Goal: Information Seeking & Learning: Understand process/instructions

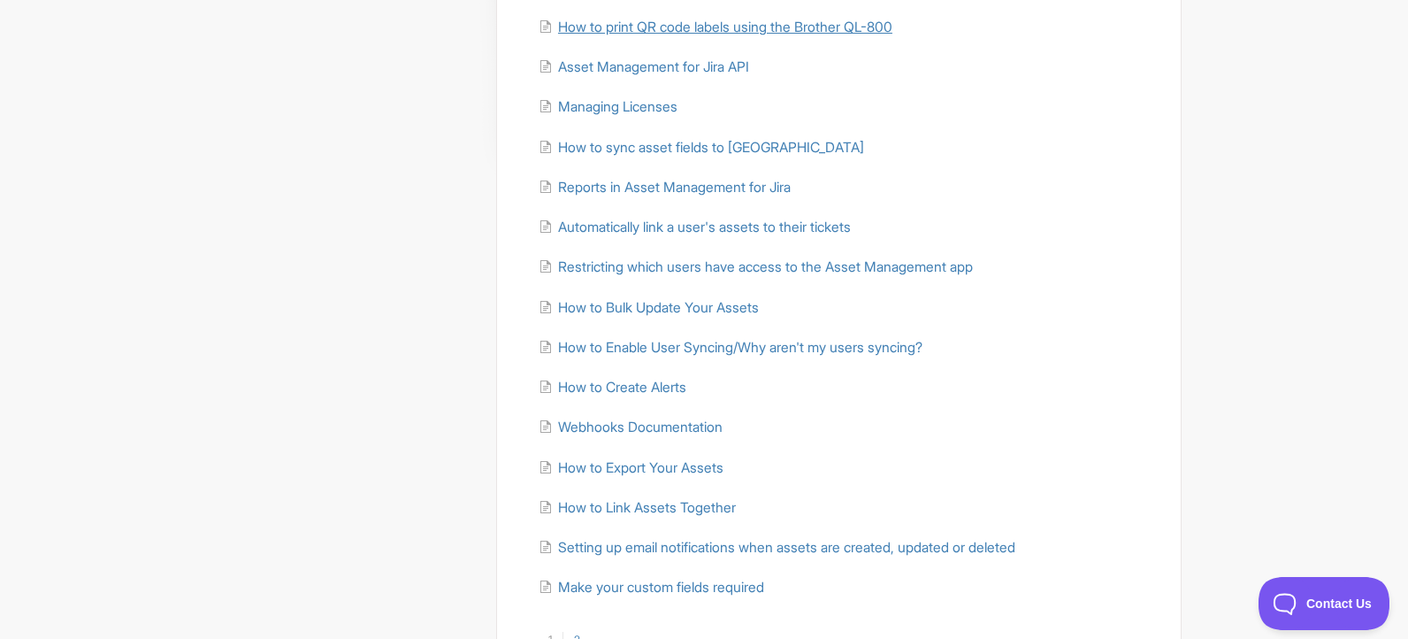
scroll to position [397, 0]
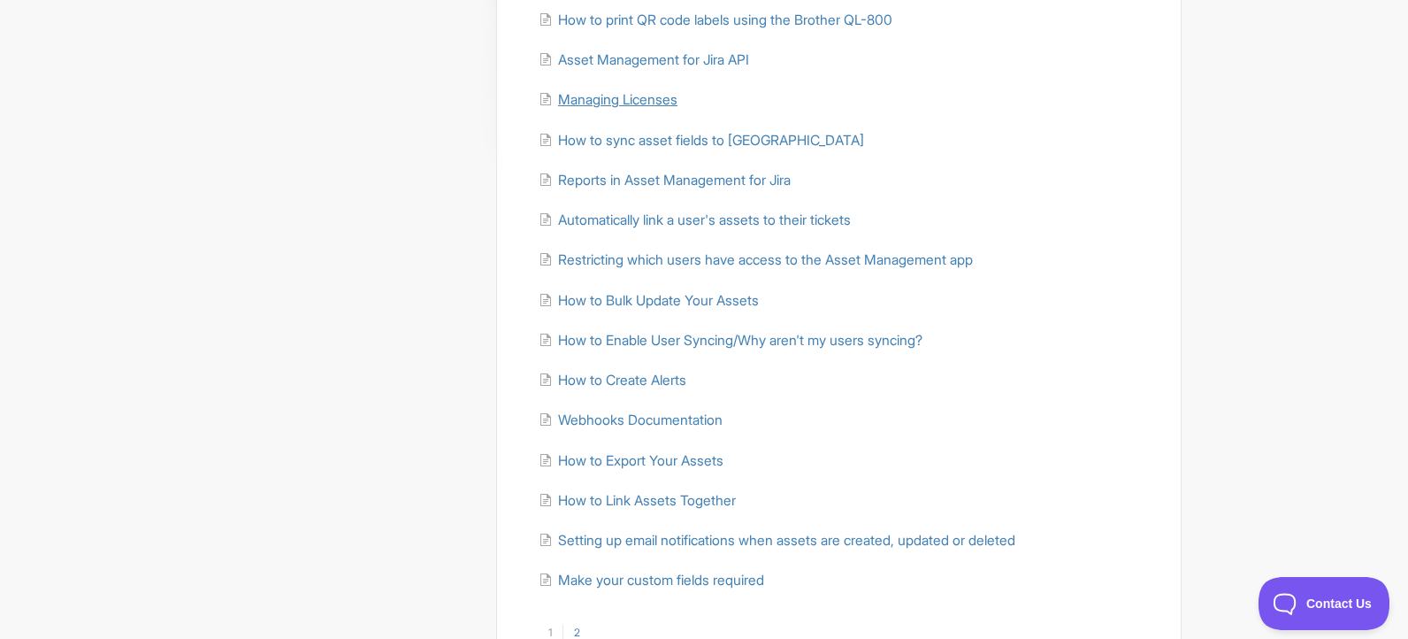
click at [646, 105] on span "Managing Licenses" at bounding box center [617, 99] width 119 height 17
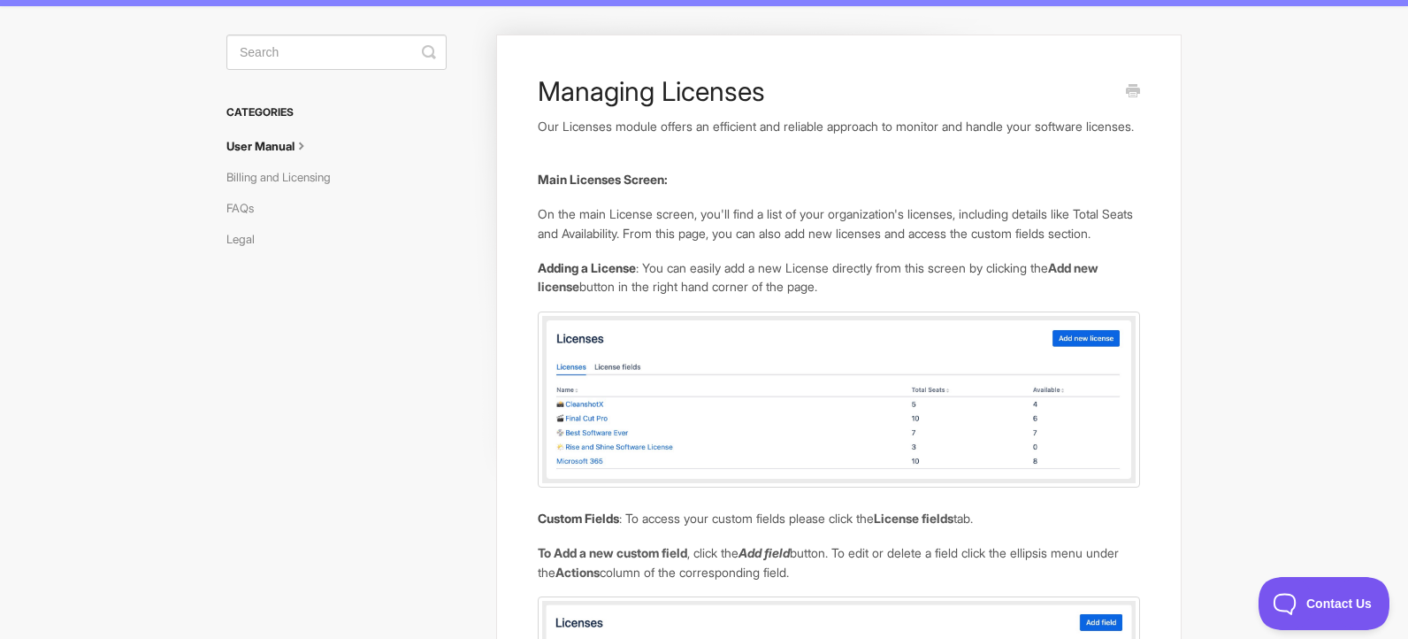
scroll to position [100, 0]
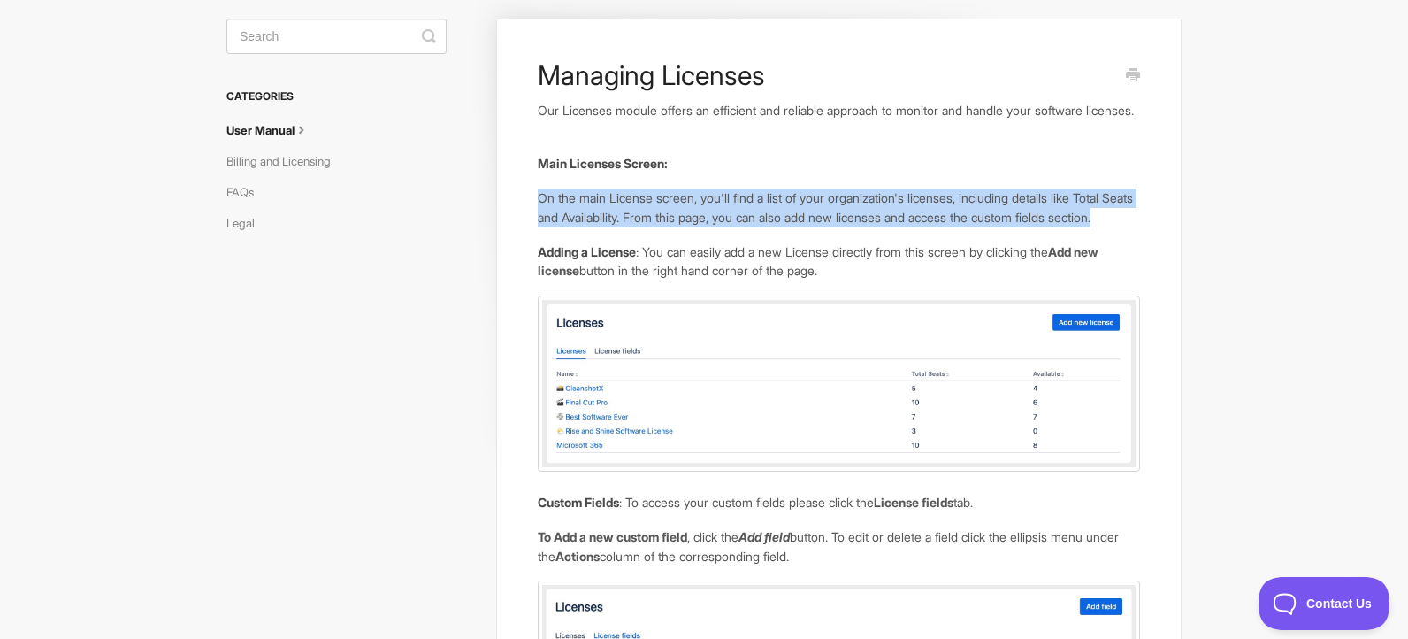
drag, startPoint x: 541, startPoint y: 225, endPoint x: 686, endPoint y: 257, distance: 148.7
click at [686, 226] on p "On the main License screen, you'll find a list of your organization's licenses,…" at bounding box center [839, 207] width 602 height 38
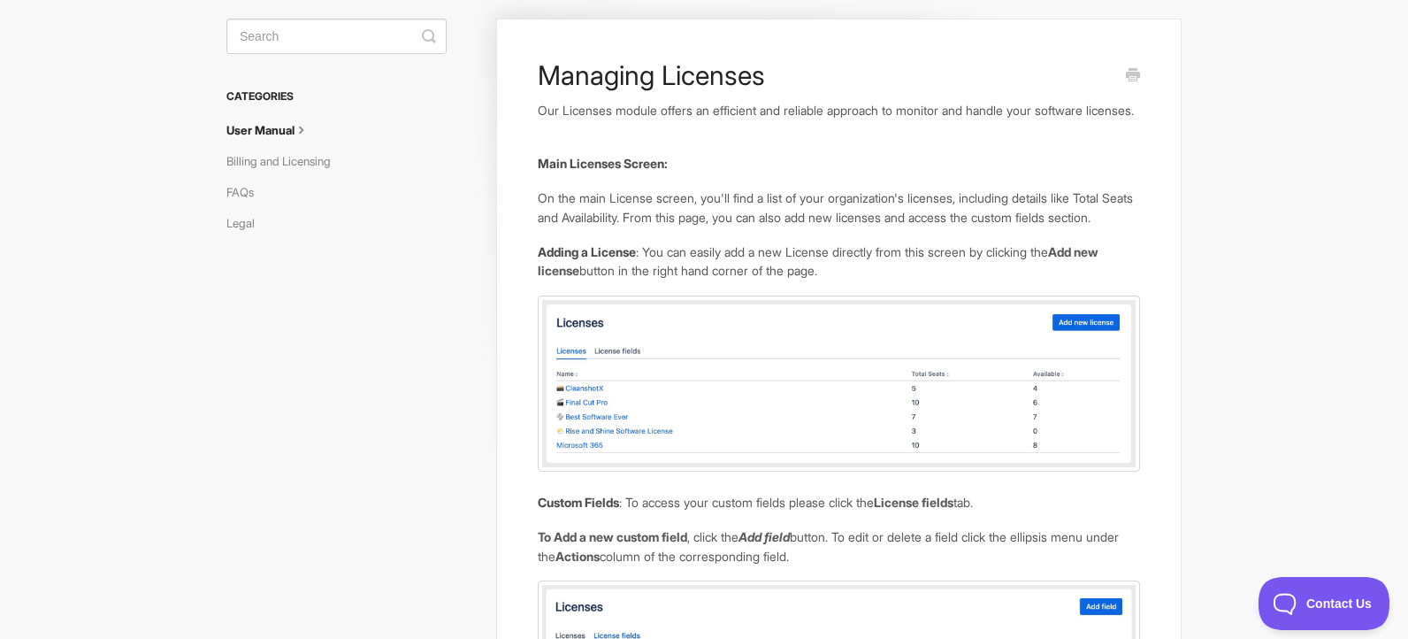
drag, startPoint x: 686, startPoint y: 257, endPoint x: 623, endPoint y: 182, distance: 98.5
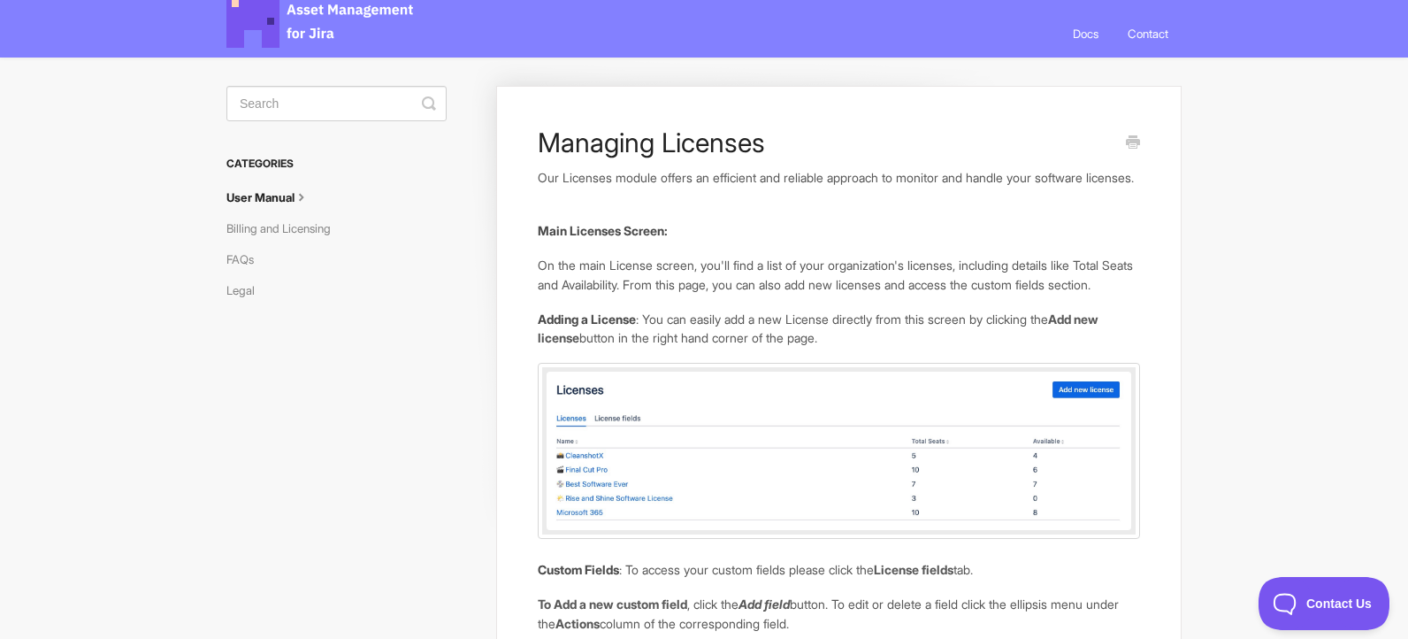
scroll to position [29, 0]
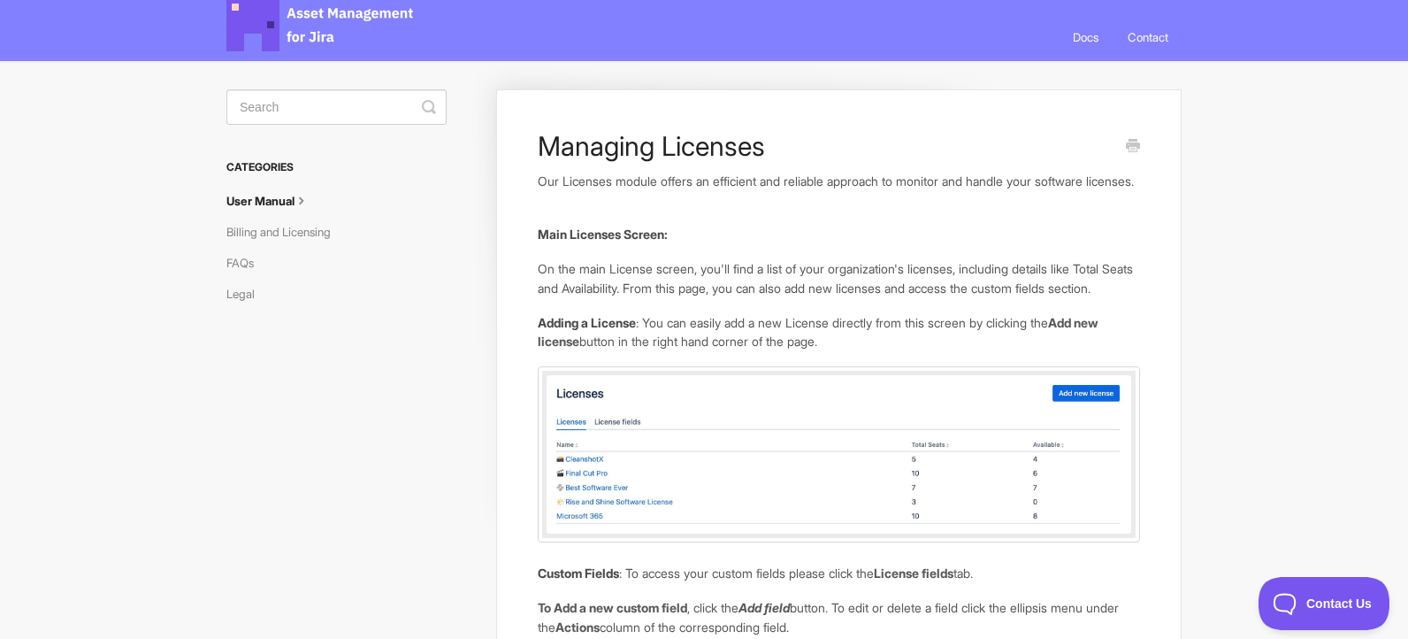
drag, startPoint x: 534, startPoint y: 181, endPoint x: 908, endPoint y: 208, distance: 374.3
click at [276, 203] on link "User Manual" at bounding box center [274, 201] width 97 height 28
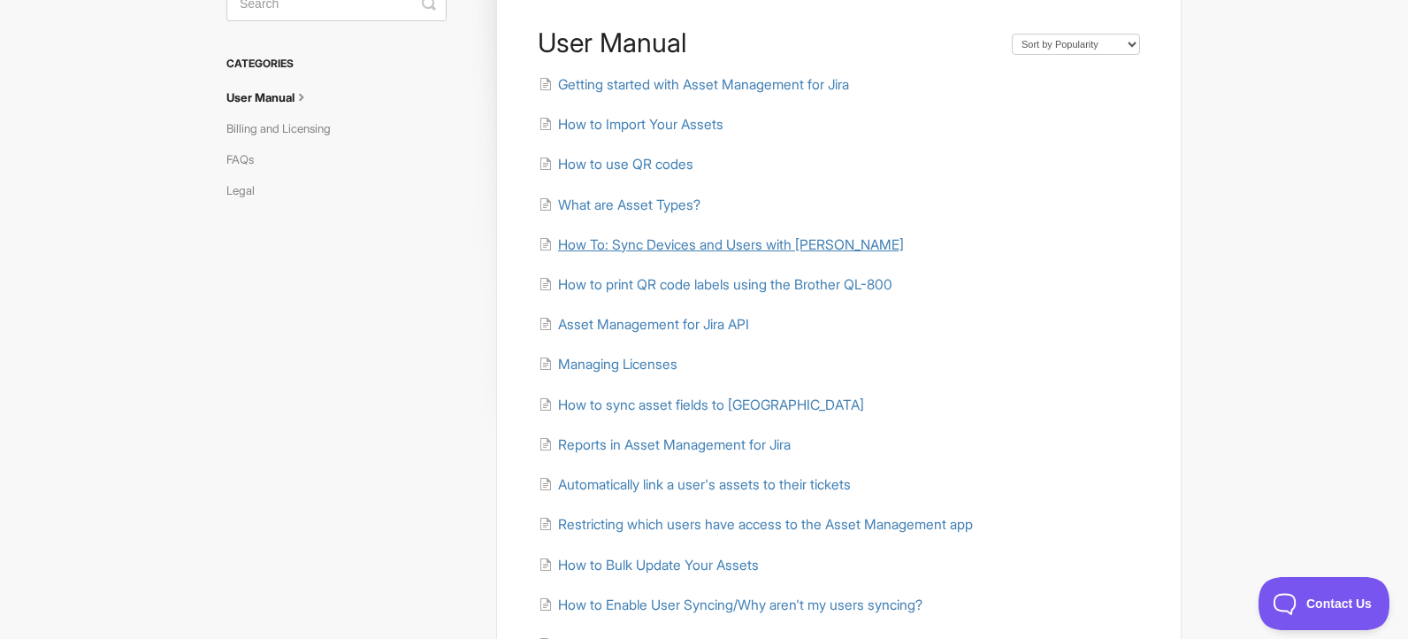
scroll to position [340, 0]
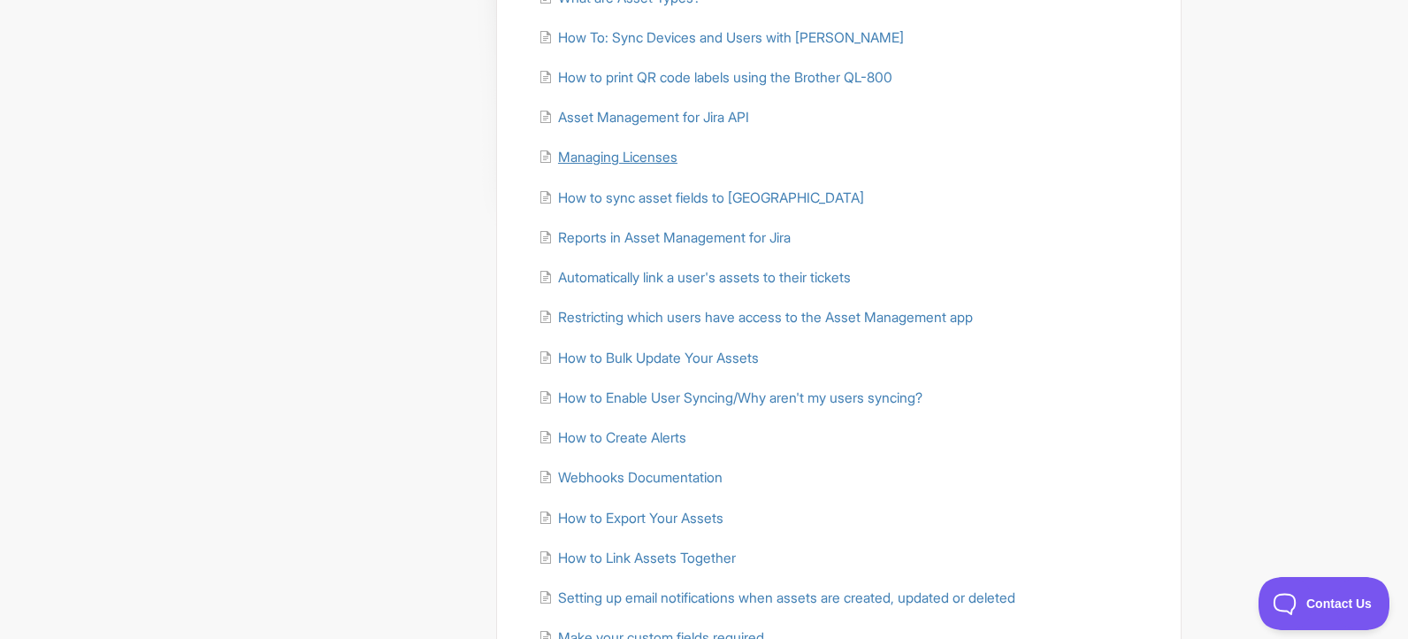
click at [642, 161] on span "Managing Licenses" at bounding box center [617, 157] width 119 height 17
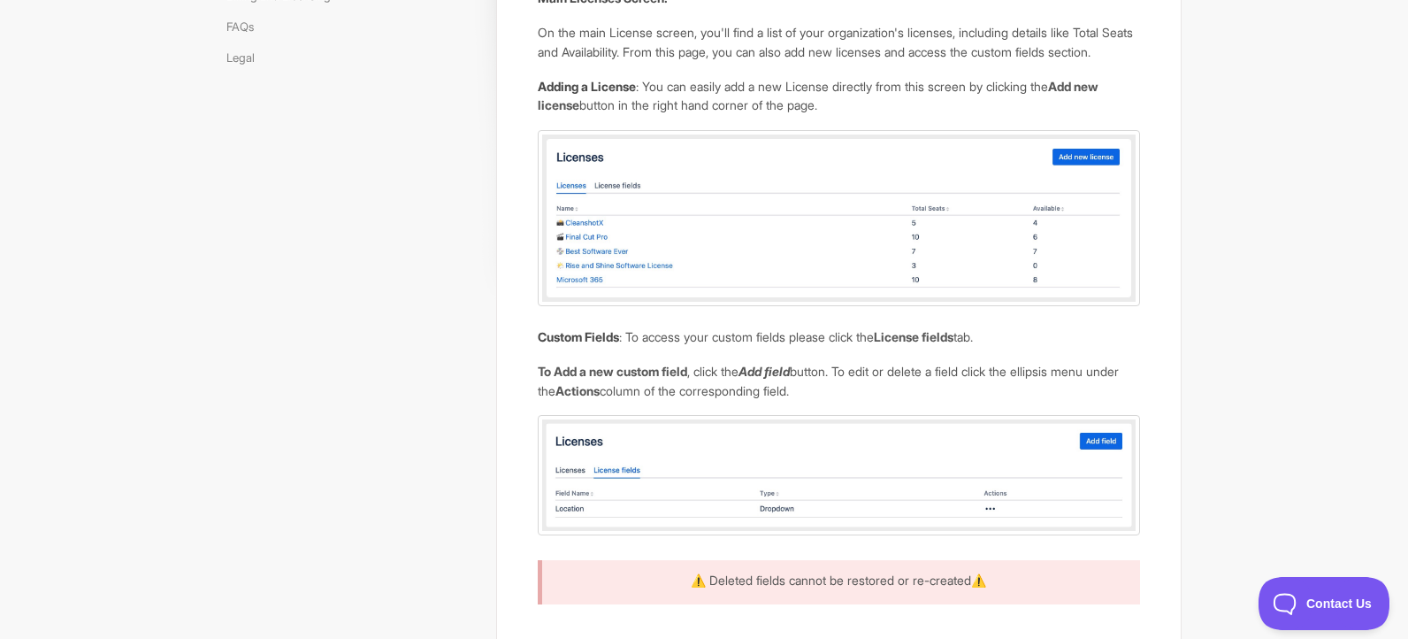
click at [692, 234] on img at bounding box center [839, 218] width 602 height 176
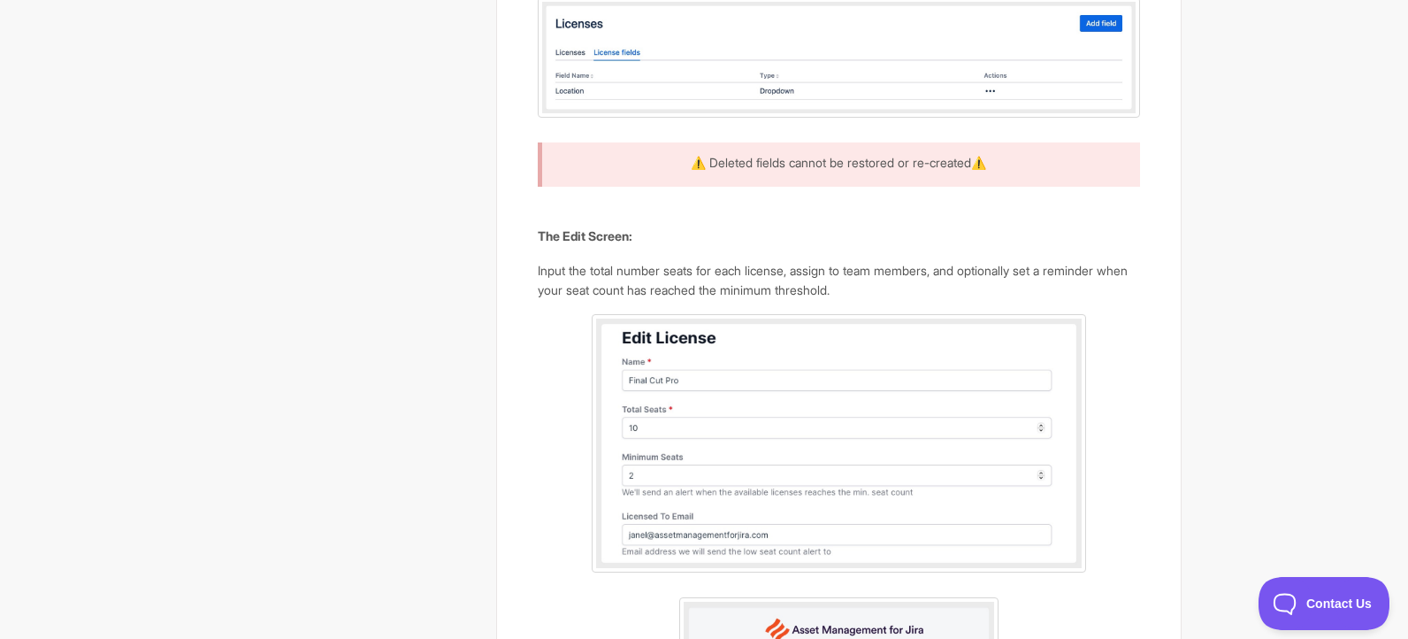
scroll to position [684, 0]
